Goal: Task Accomplishment & Management: Use online tool/utility

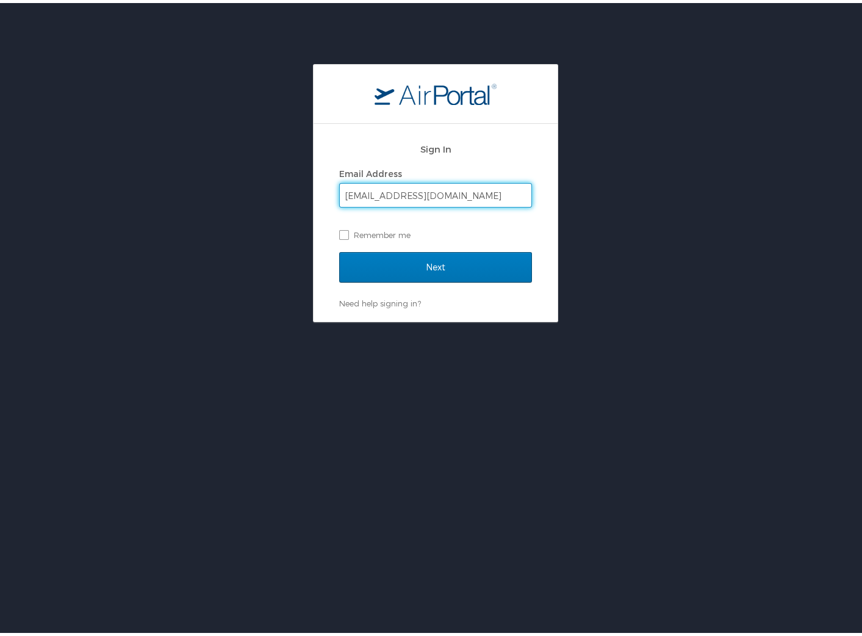
type input "wenningerh@nsula.edu"
click at [339, 249] on input "Next" at bounding box center [435, 264] width 193 height 31
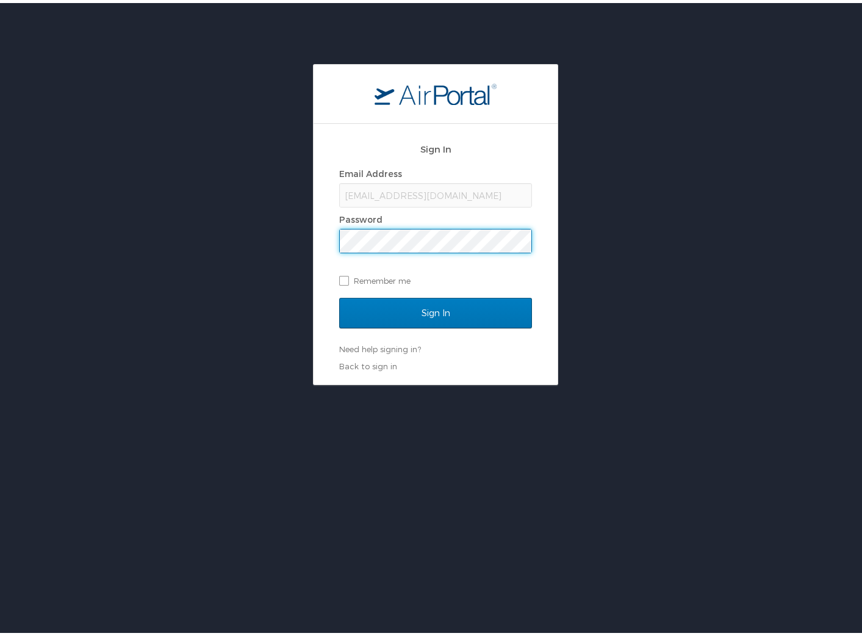
click at [339, 295] on input "Sign In" at bounding box center [435, 310] width 193 height 31
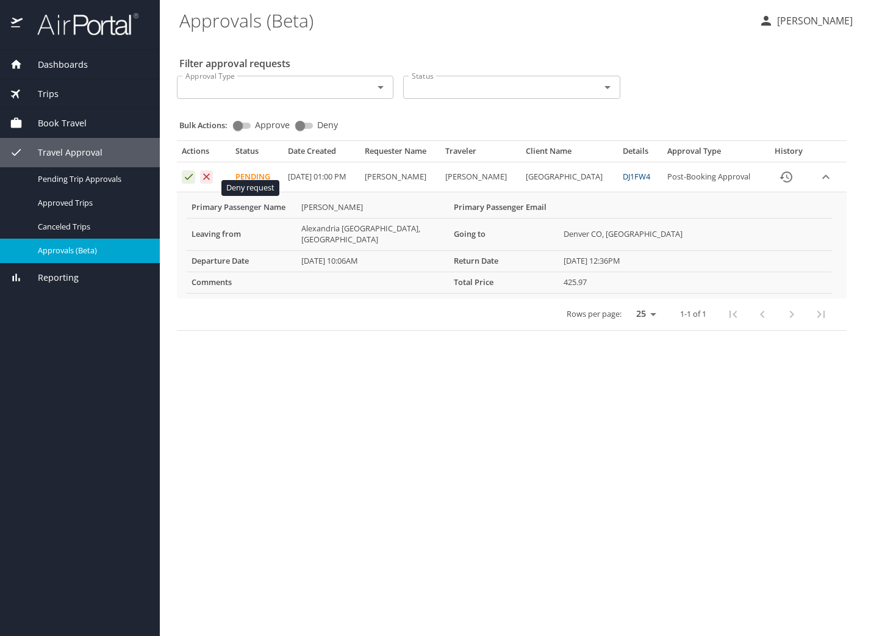
click at [210, 182] on icon "Approval table" at bounding box center [207, 177] width 12 height 12
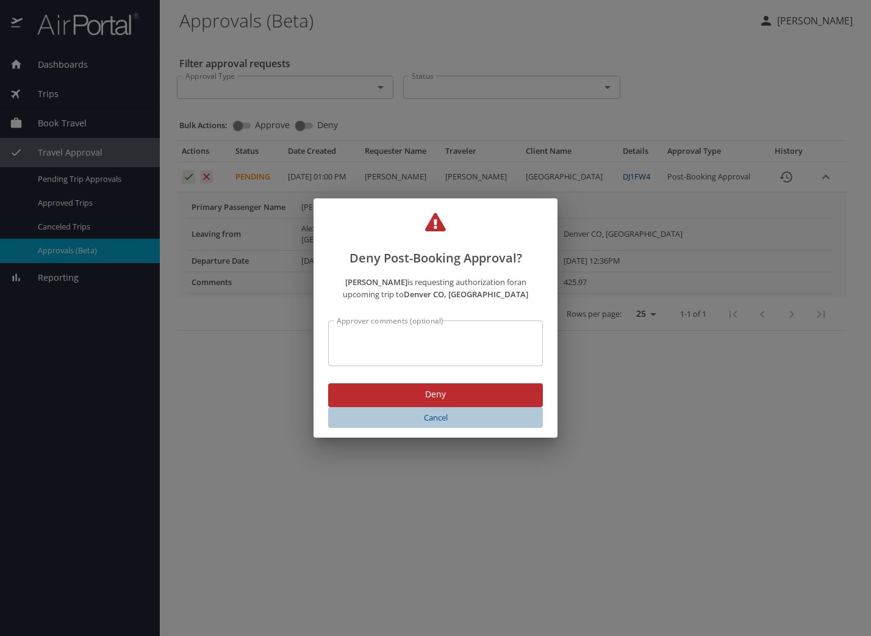
click at [519, 409] on button "Cancel" at bounding box center [435, 417] width 215 height 21
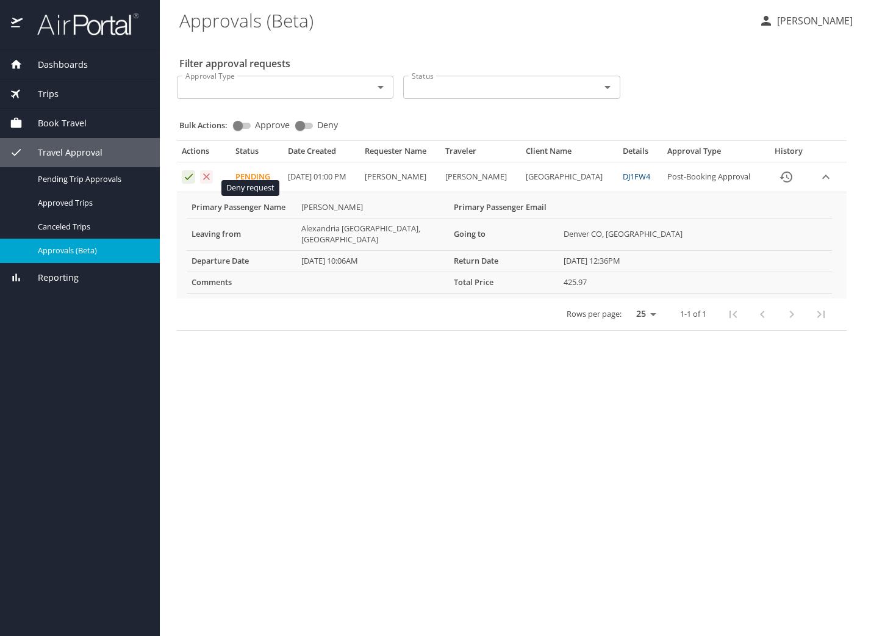
click at [203, 182] on icon "Approval table" at bounding box center [207, 177] width 12 height 12
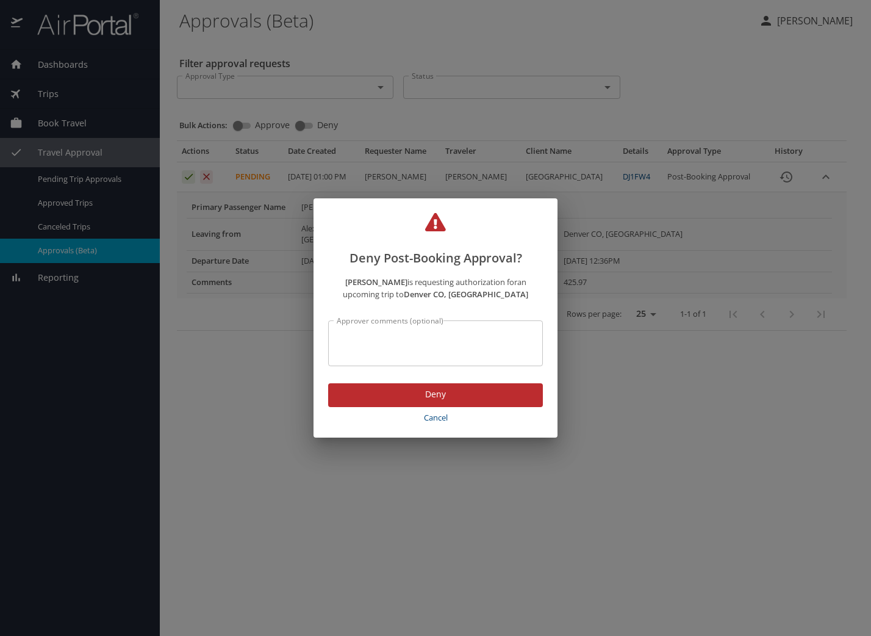
click at [403, 389] on span "Deny" at bounding box center [435, 394] width 195 height 15
